Goal: Task Accomplishment & Management: Manage account settings

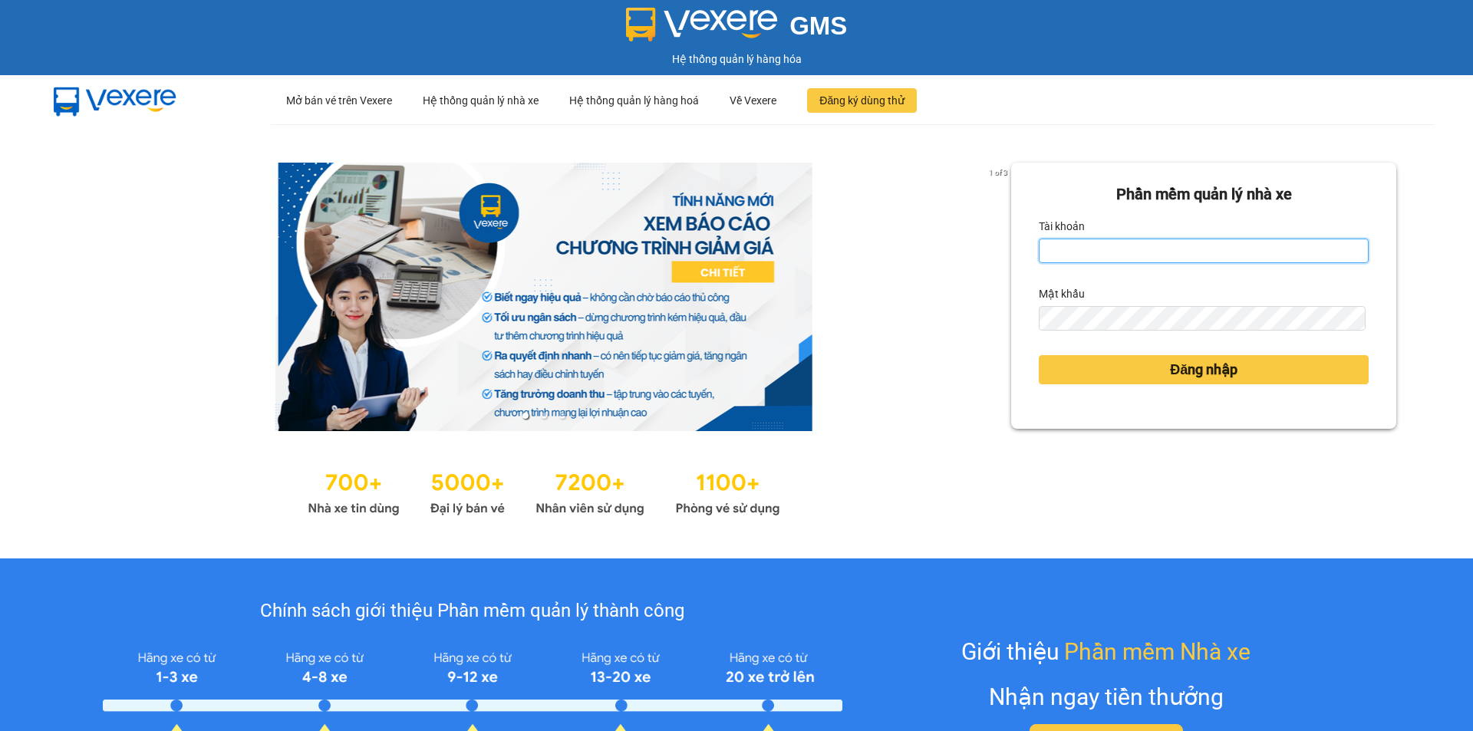
click at [1136, 256] on input "Tài khoản" at bounding box center [1204, 251] width 330 height 25
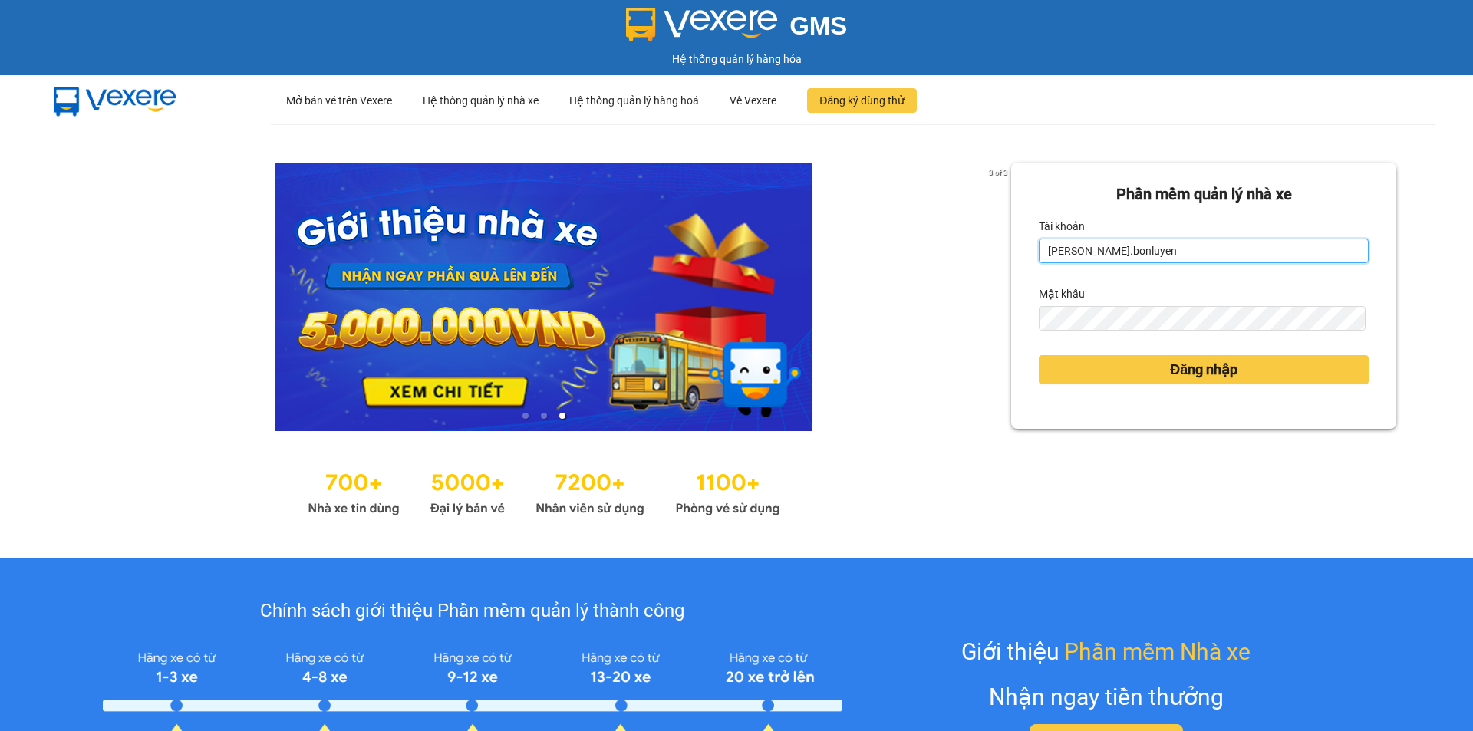
click at [1062, 253] on input "[PERSON_NAME].bonluyen" at bounding box center [1204, 251] width 330 height 25
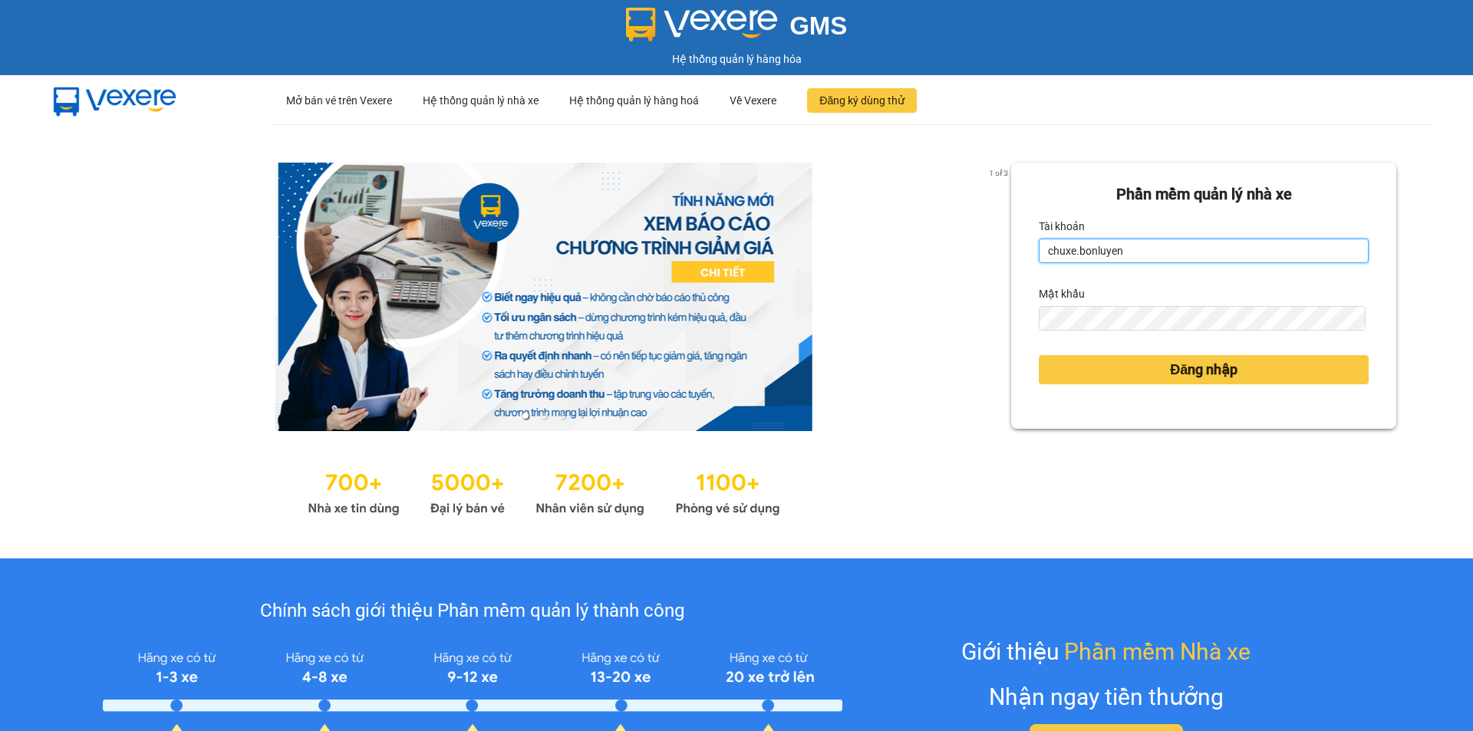
type input "chuxe.bonluyen"
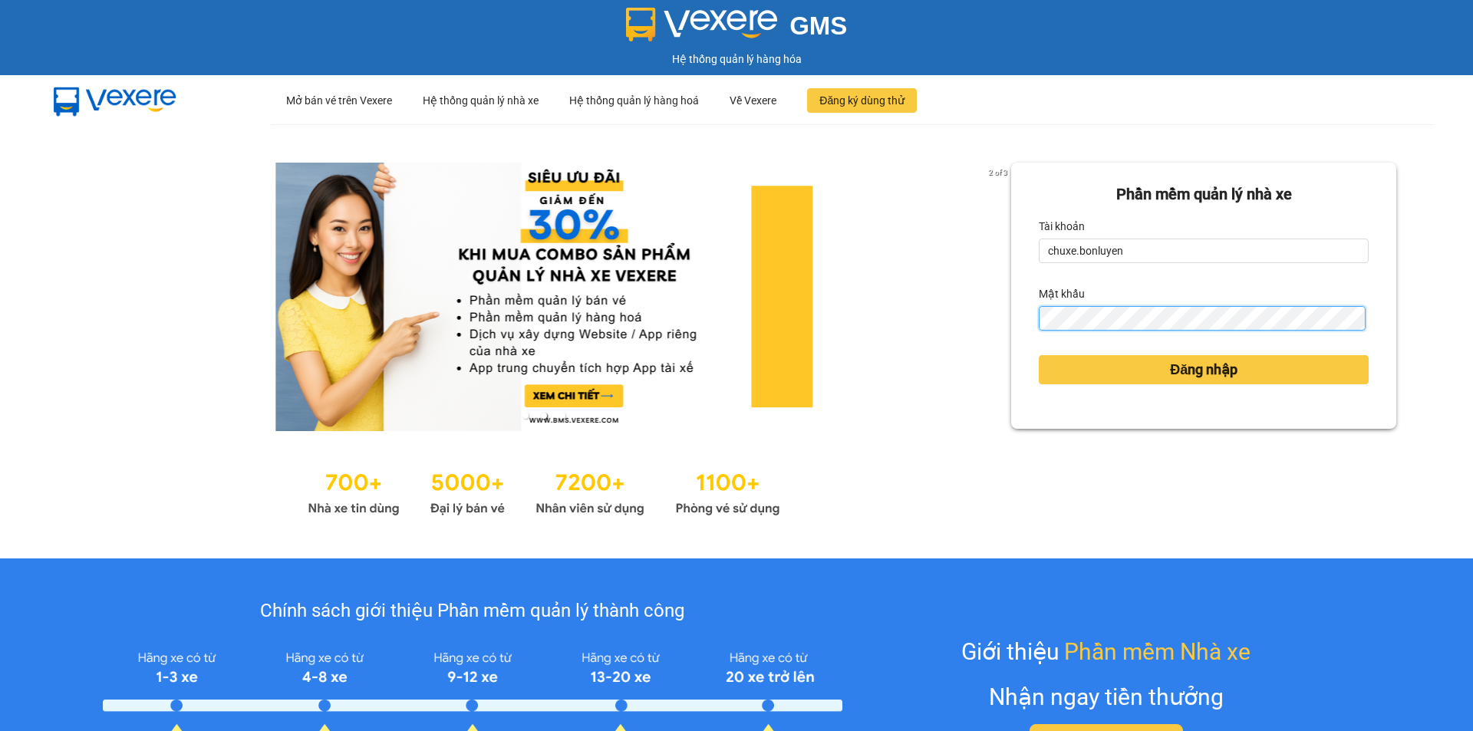
click at [1039, 355] on button "Đăng nhập" at bounding box center [1204, 369] width 330 height 29
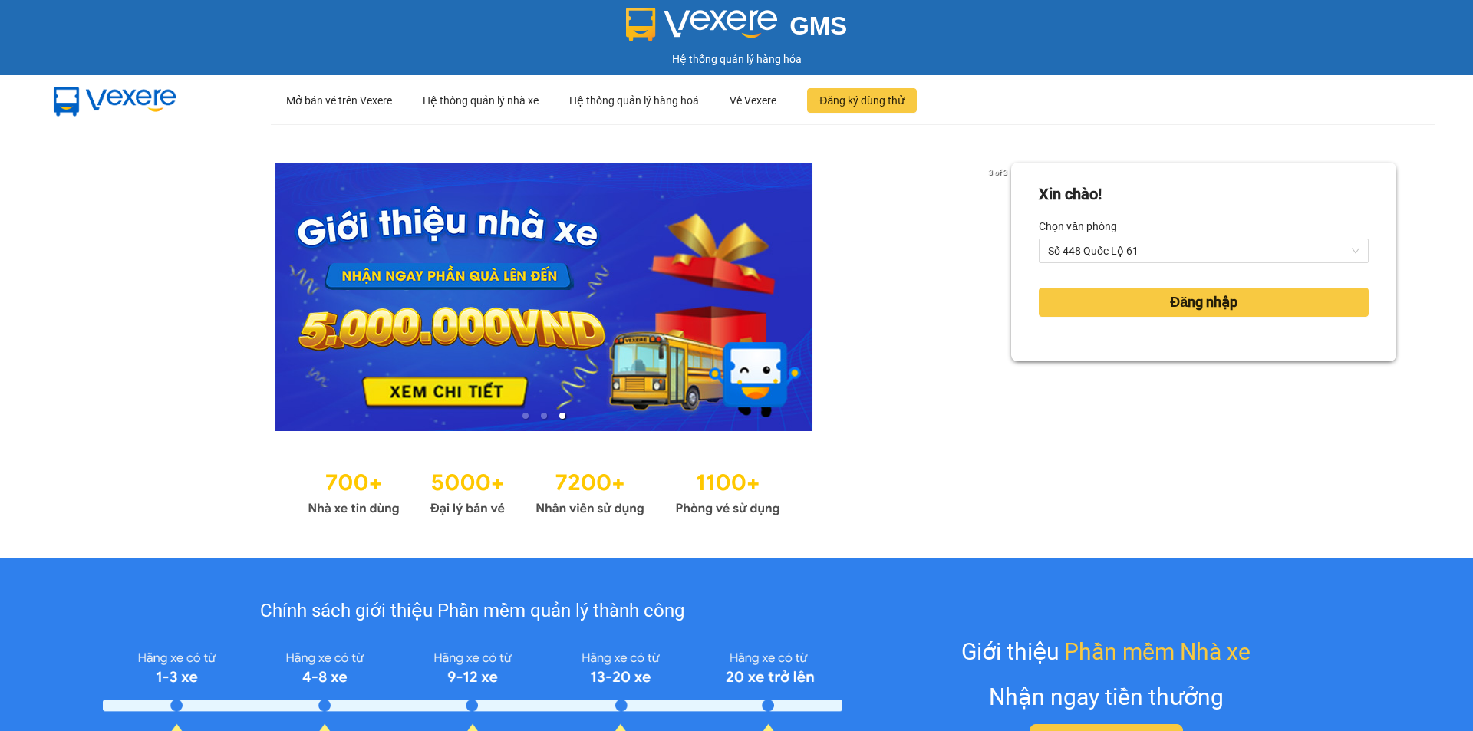
drag, startPoint x: 1053, startPoint y: 372, endPoint x: 1044, endPoint y: 377, distance: 10.3
click at [1052, 372] on div "[PERSON_NAME]! [PERSON_NAME] Số 448 [PERSON_NAME] 61 Đăng nhập" at bounding box center [1203, 342] width 385 height 358
click at [1064, 299] on button "Đăng nhập" at bounding box center [1204, 302] width 330 height 29
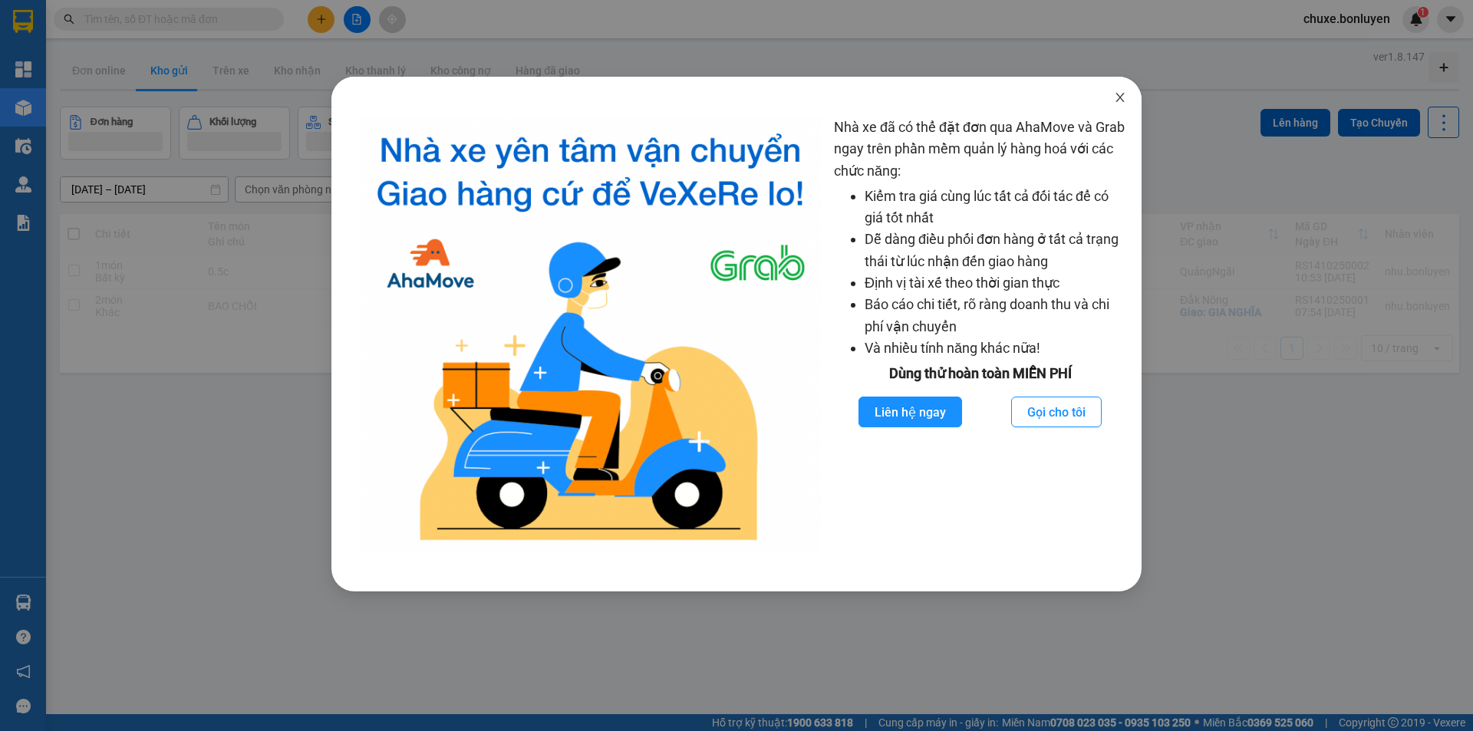
click at [1122, 99] on icon "close" at bounding box center [1120, 97] width 12 height 12
